Goal: Task Accomplishment & Management: Use online tool/utility

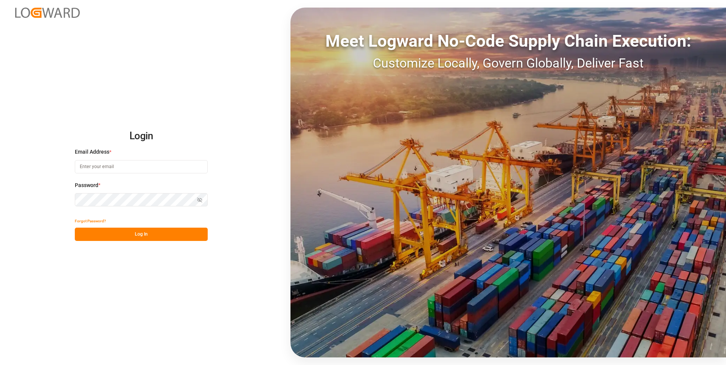
type input "[EMAIL_ADDRESS][DOMAIN_NAME]"
click at [148, 235] on button "Log In" at bounding box center [141, 234] width 133 height 13
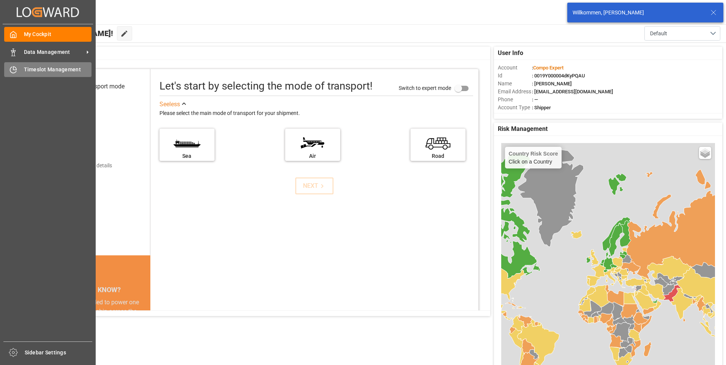
click at [14, 69] on icon at bounding box center [13, 70] width 8 height 8
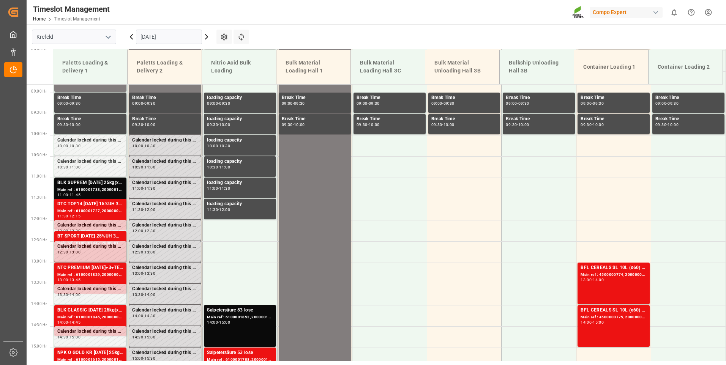
scroll to position [386, 0]
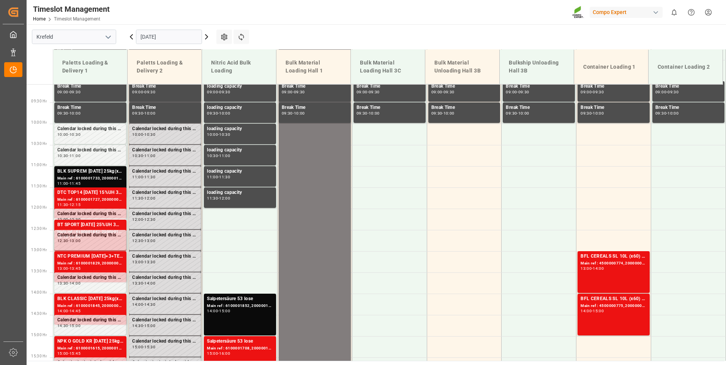
click at [205, 36] on icon at bounding box center [206, 36] width 9 height 9
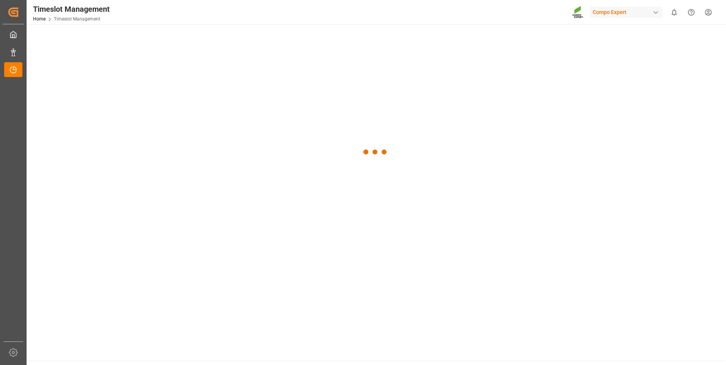
click at [205, 36] on div at bounding box center [375, 151] width 697 height 255
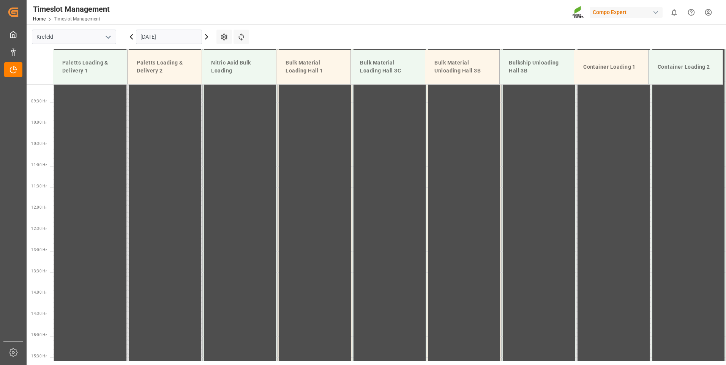
click at [205, 36] on icon at bounding box center [206, 36] width 9 height 9
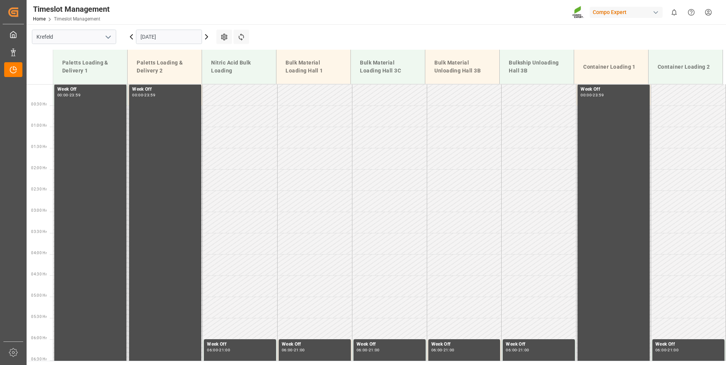
scroll to position [0, 0]
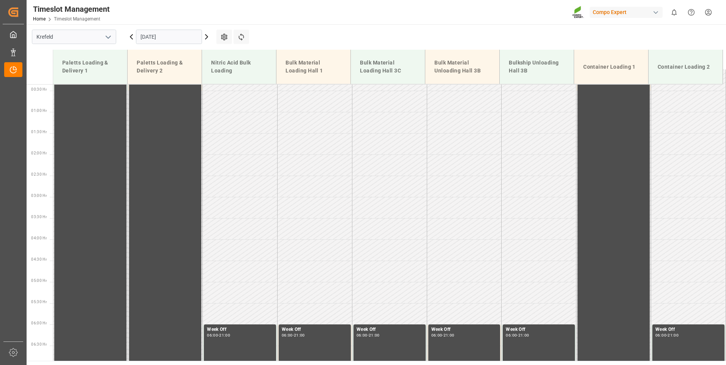
click at [205, 36] on icon at bounding box center [206, 36] width 9 height 9
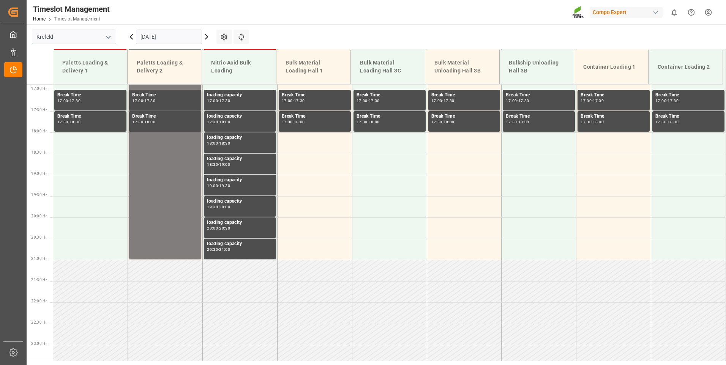
scroll to position [744, 0]
